Goal: Communication & Community: Answer question/provide support

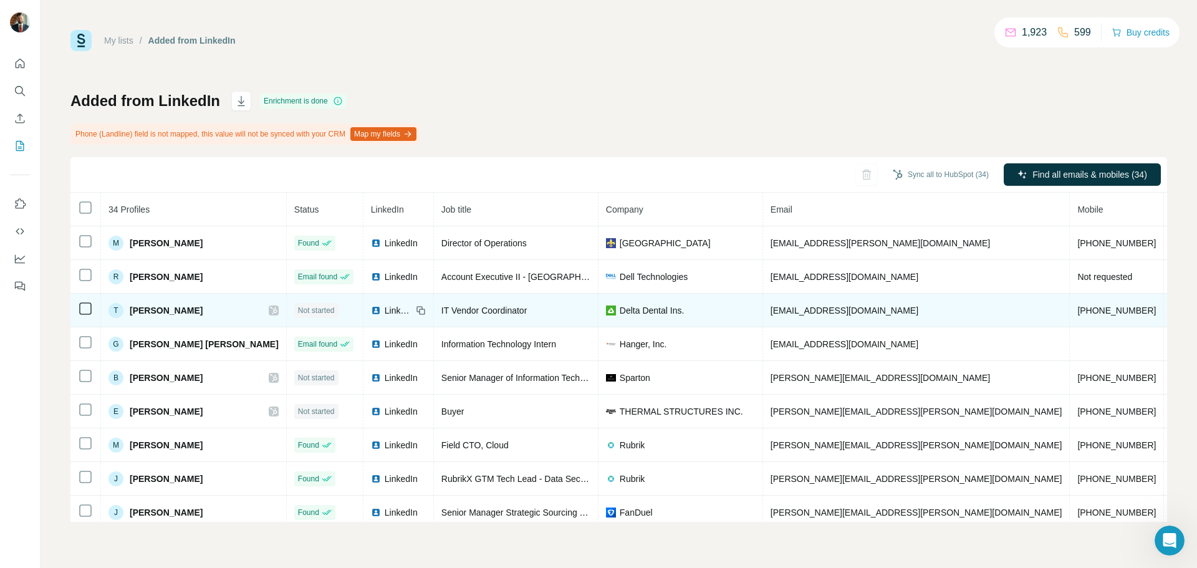
click at [115, 310] on div "T" at bounding box center [115, 310] width 15 height 15
click at [385, 307] on span "LinkedIn" at bounding box center [398, 310] width 27 height 12
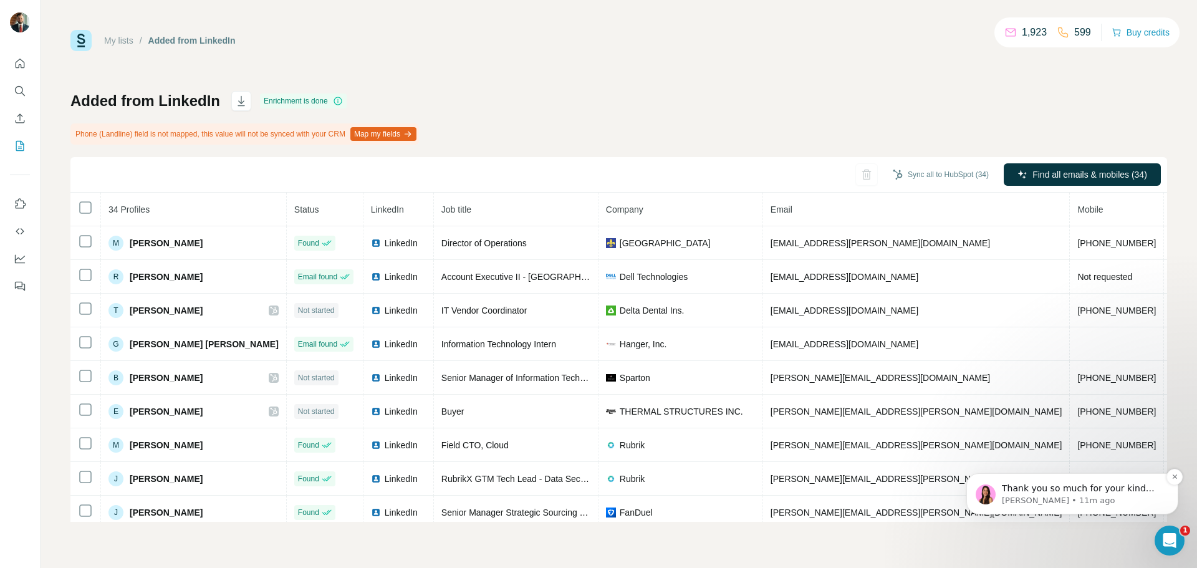
click at [1116, 499] on p "[PERSON_NAME] • 11m ago" at bounding box center [1082, 500] width 161 height 11
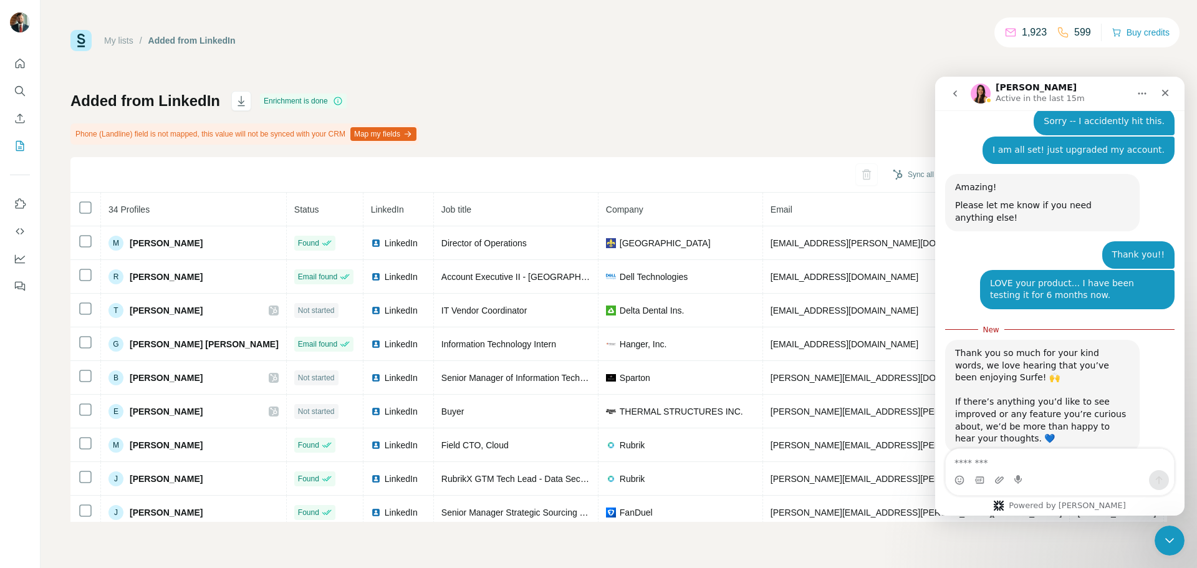
scroll to position [328, 0]
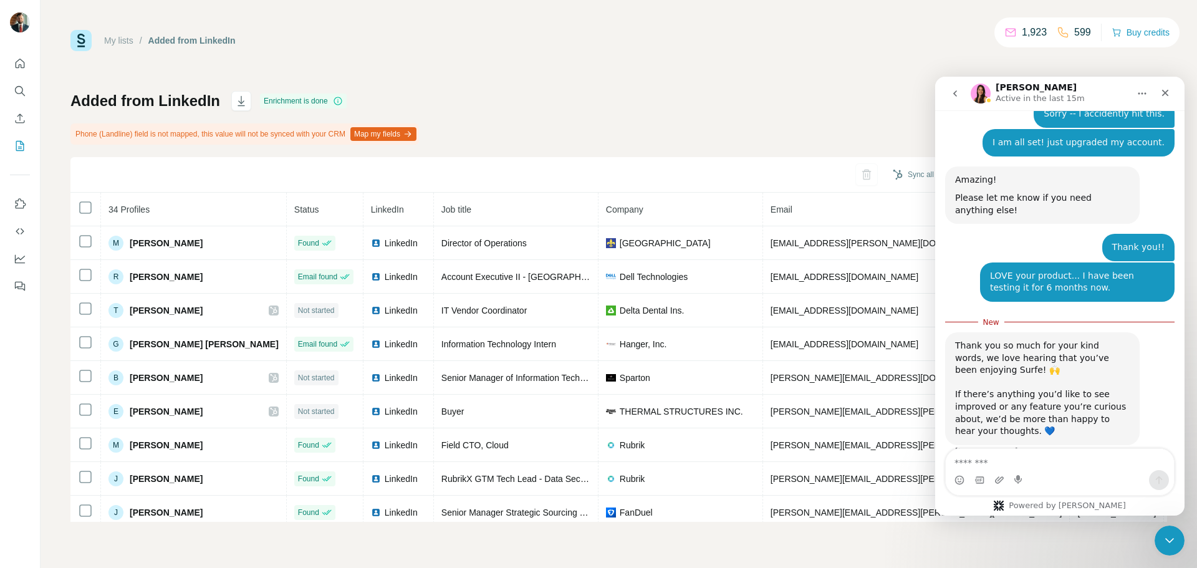
click at [1056, 447] on div "Thank you so much for your kind words, we love hearing that you’ve been enjoyin…" at bounding box center [1059, 402] width 229 height 140
click at [1062, 464] on textarea "Message…" at bounding box center [1059, 459] width 228 height 21
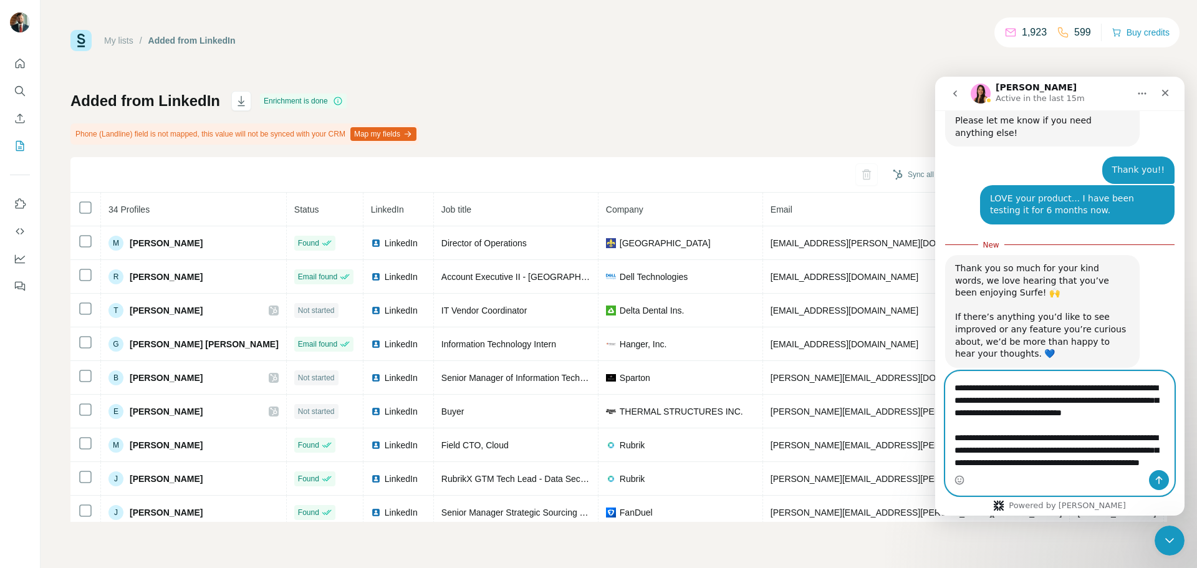
scroll to position [208, 0]
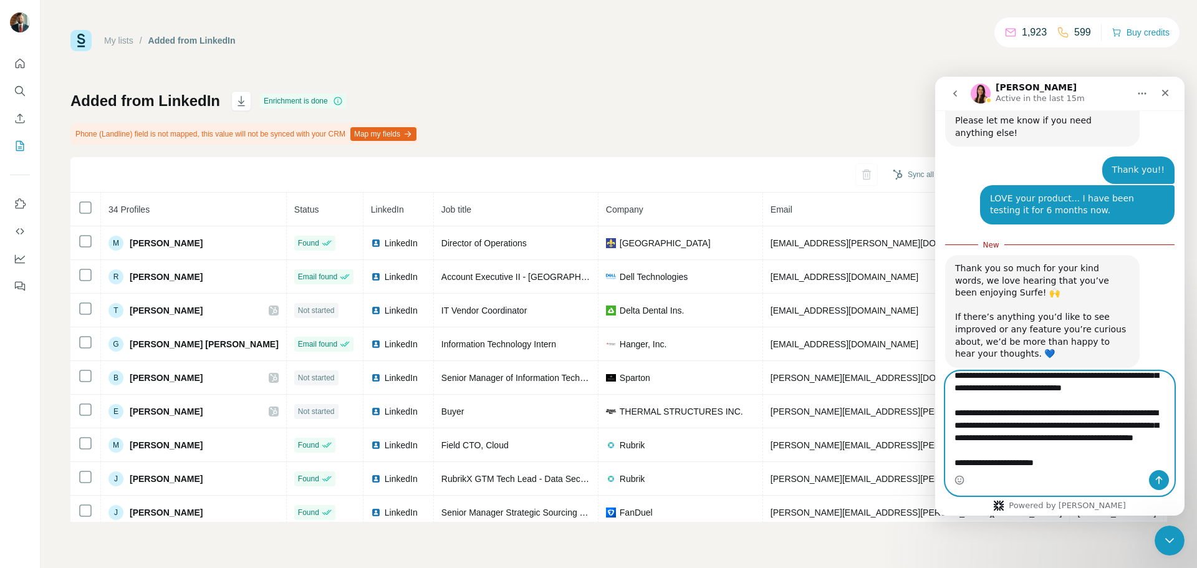
type textarea "**********"
click at [1154, 480] on icon "Send a message…" at bounding box center [1159, 480] width 10 height 10
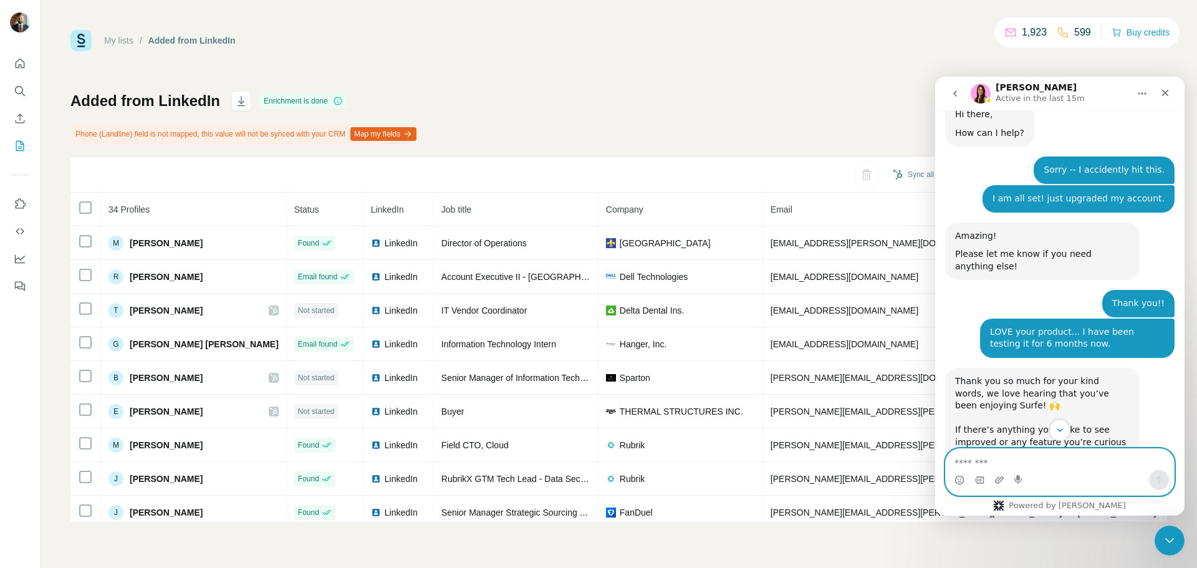
scroll to position [110, 0]
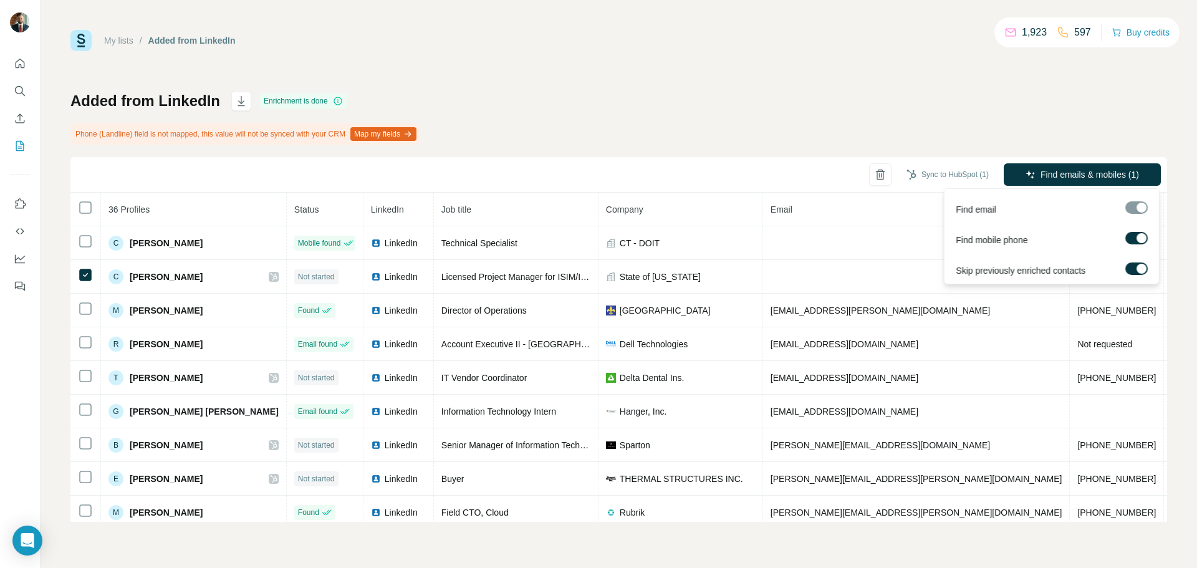
click at [1066, 168] on span "Find emails & mobiles (1)" at bounding box center [1089, 174] width 98 height 12
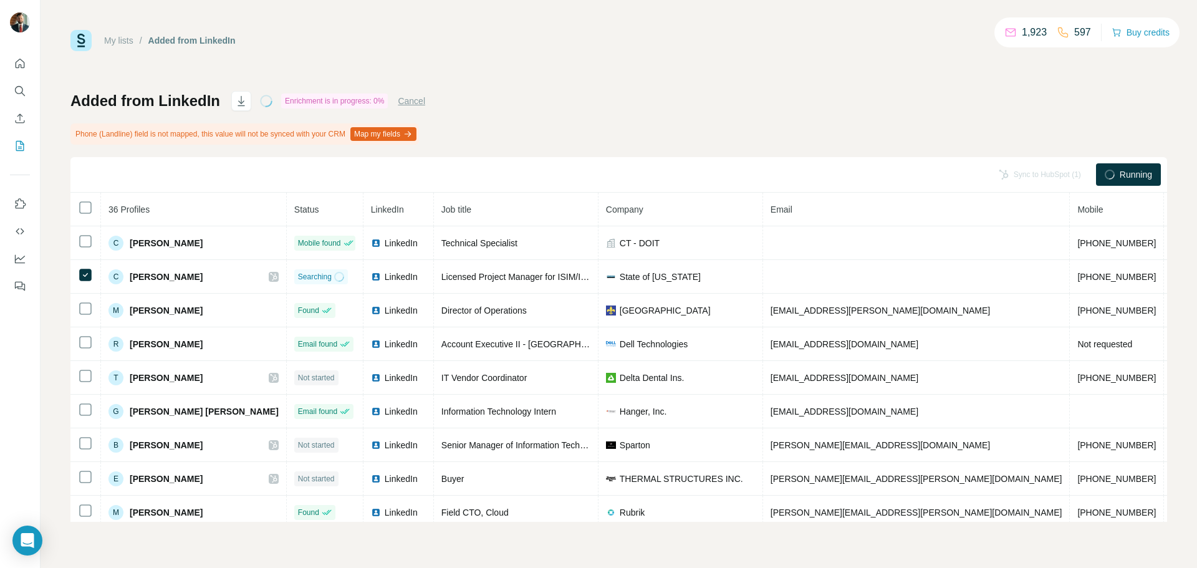
click at [413, 138] on icon "button" at bounding box center [408, 134] width 10 height 10
